Goal: Check status

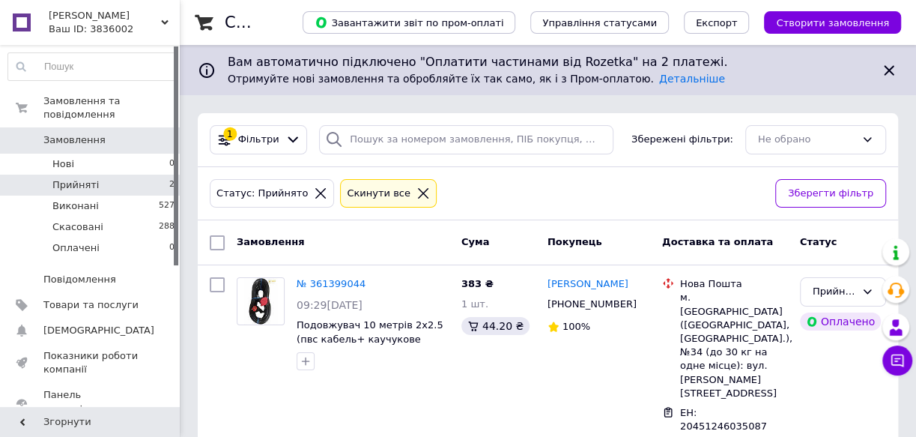
click at [100, 175] on li "Прийняті 2" at bounding box center [92, 185] width 184 height 21
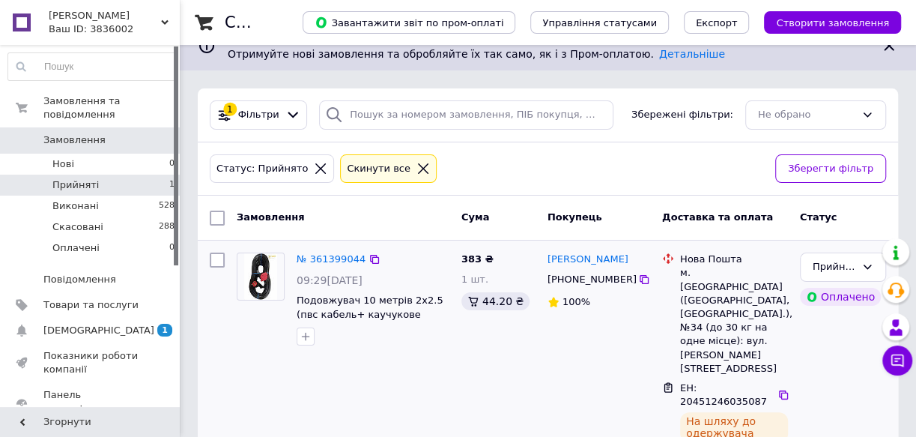
scroll to position [37, 0]
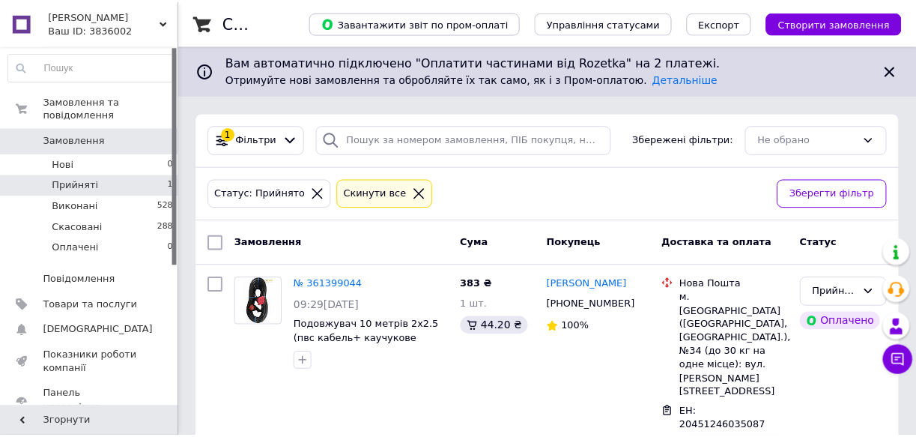
scroll to position [37, 0]
